Goal: Find specific page/section: Find specific page/section

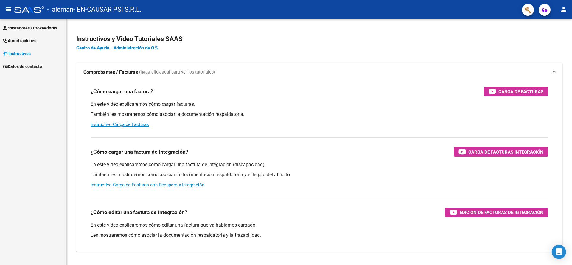
click at [36, 39] on span "Autorizaciones" at bounding box center [19, 41] width 33 height 7
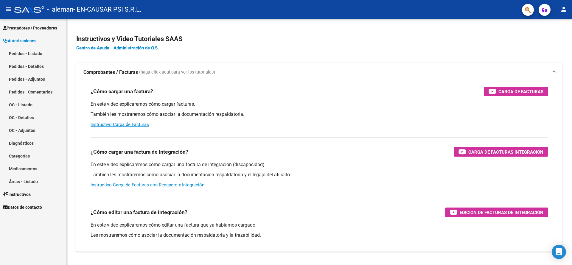
click at [38, 55] on link "Pedidos - Listado" at bounding box center [33, 53] width 66 height 13
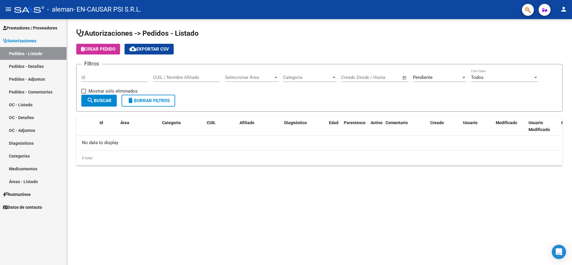
click at [24, 52] on link "Pedidos - Listado" at bounding box center [33, 53] width 66 height 13
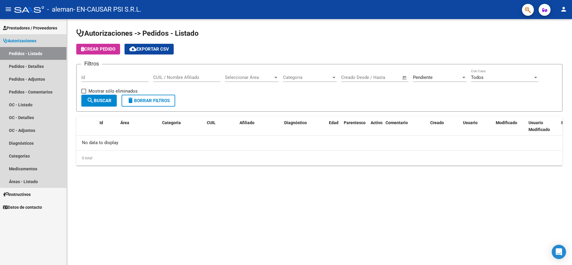
click at [24, 54] on link "Pedidos - Listado" at bounding box center [33, 53] width 66 height 13
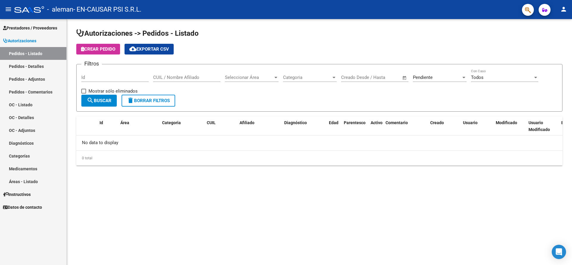
click at [24, 25] on span "Prestadores / Proveedores" at bounding box center [30, 28] width 54 height 7
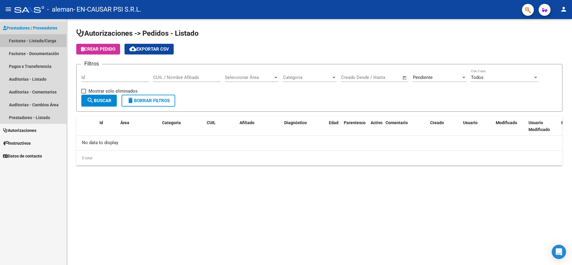
click at [28, 38] on link "Facturas - Listado/Carga" at bounding box center [33, 40] width 66 height 13
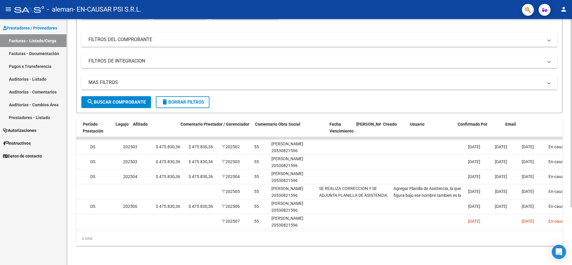
scroll to position [0, 770]
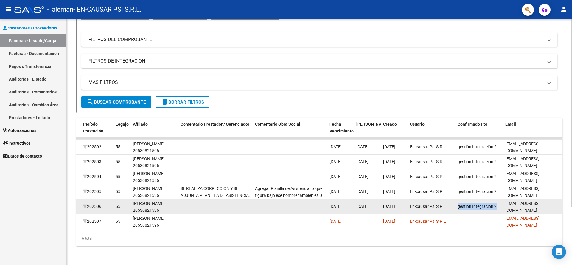
drag, startPoint x: 496, startPoint y: 198, endPoint x: 457, endPoint y: 199, distance: 39.4
click at [457, 199] on datatable-body-cell "gestión Integración 2" at bounding box center [479, 206] width 48 height 15
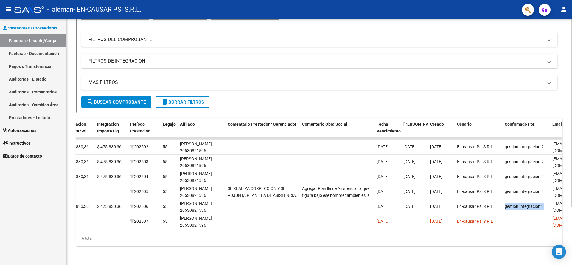
scroll to position [0, 722]
copy span "gestión Integración 2"
